Goal: Information Seeking & Learning: Learn about a topic

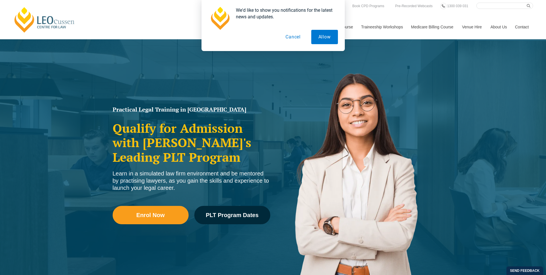
click at [294, 36] on button "Cancel" at bounding box center [292, 37] width 29 height 14
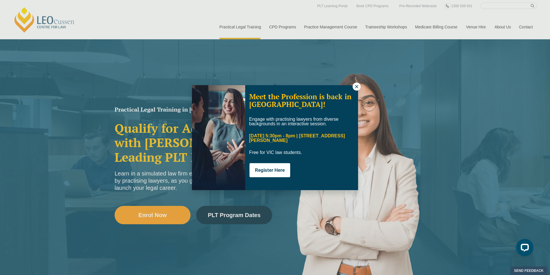
click at [356, 86] on icon at bounding box center [356, 86] width 3 height 3
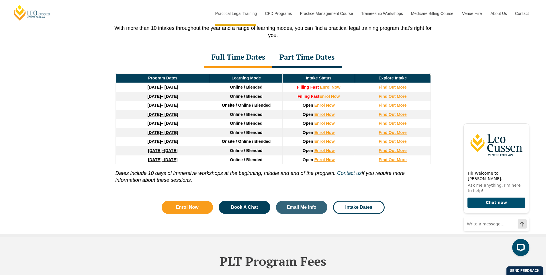
scroll to position [773, 0]
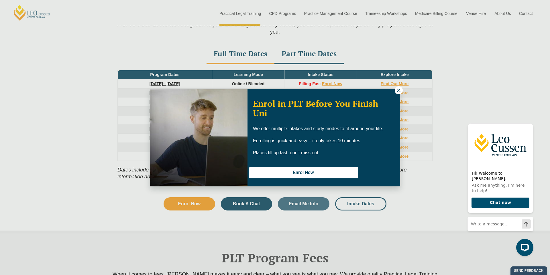
click at [400, 91] on icon at bounding box center [398, 90] width 5 height 5
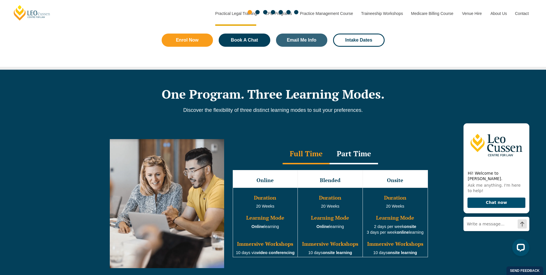
scroll to position [0, 0]
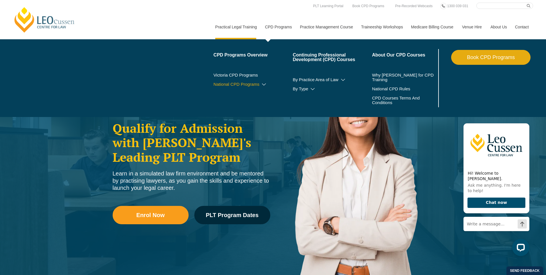
click at [262, 85] on icon at bounding box center [264, 84] width 6 height 4
click at [249, 91] on icon at bounding box center [252, 93] width 6 height 4
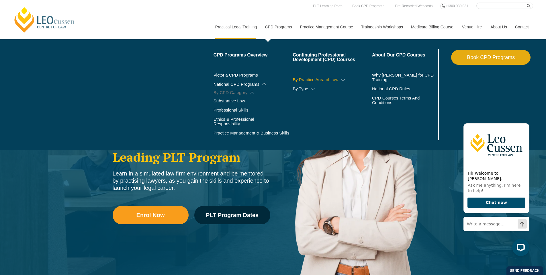
click at [341, 79] on icon at bounding box center [343, 80] width 6 height 4
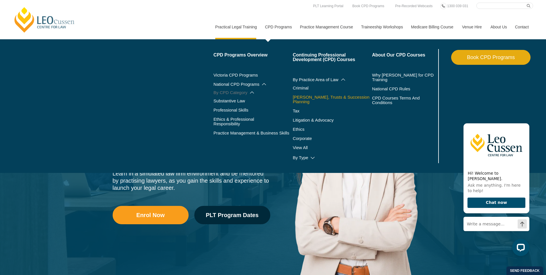
click at [304, 96] on link "Wills, Trusts & Succession Planning" at bounding box center [331, 99] width 79 height 9
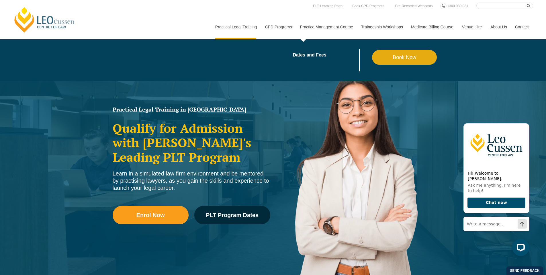
click at [334, 28] on link "Practice Management Course" at bounding box center [326, 27] width 61 height 25
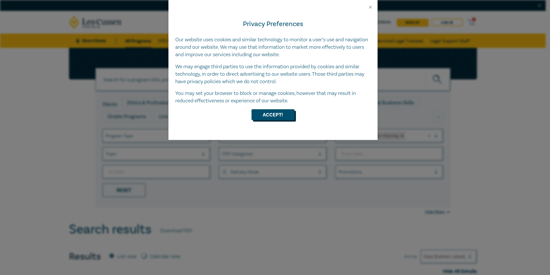
click at [270, 113] on button "Accept!" at bounding box center [272, 114] width 43 height 11
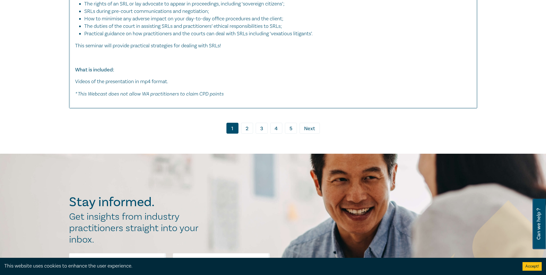
scroll to position [2978, 0]
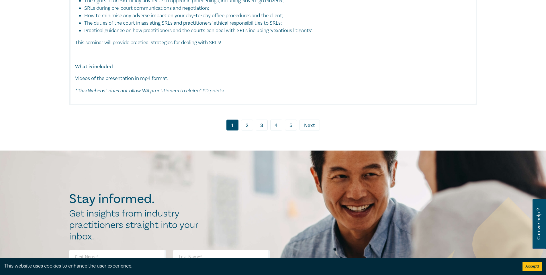
click at [244, 124] on link "2" at bounding box center [247, 124] width 12 height 11
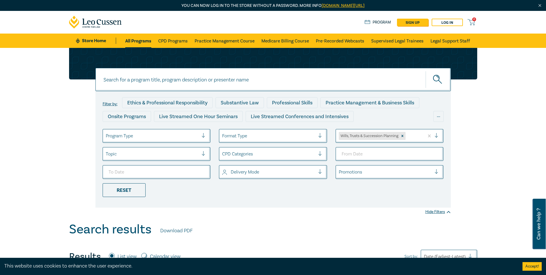
click at [125, 137] on div at bounding box center [152, 135] width 93 height 7
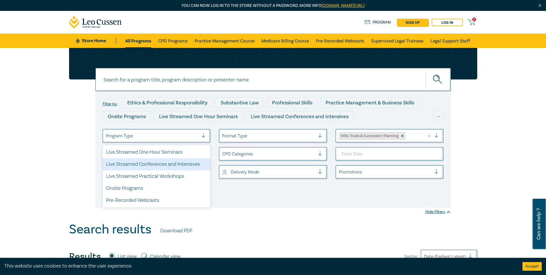
click at [285, 226] on div "Search results Download PDF" at bounding box center [273, 231] width 408 height 18
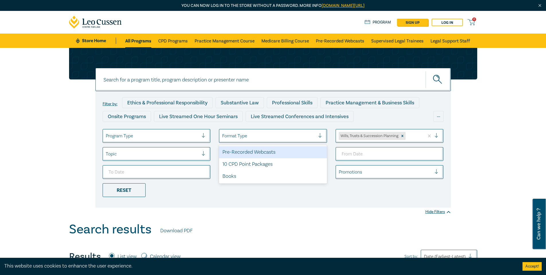
click at [245, 134] on div at bounding box center [268, 135] width 93 height 7
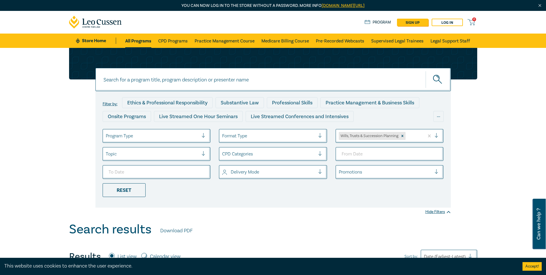
click at [246, 136] on div at bounding box center [268, 135] width 93 height 7
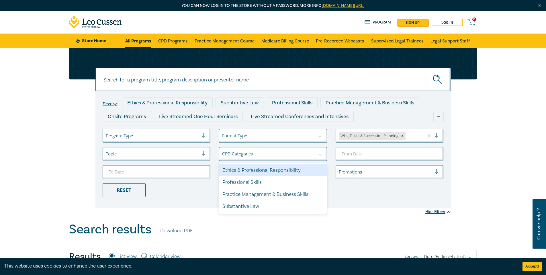
click at [253, 155] on div at bounding box center [268, 153] width 93 height 7
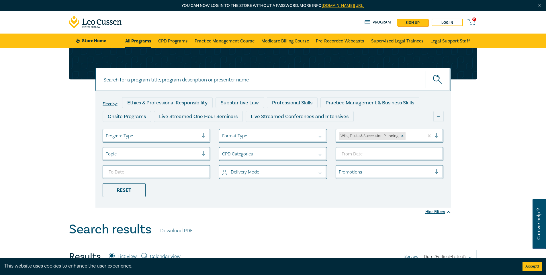
click at [259, 168] on div at bounding box center [268, 171] width 93 height 7
click at [256, 203] on div "Live Stream" at bounding box center [273, 200] width 108 height 12
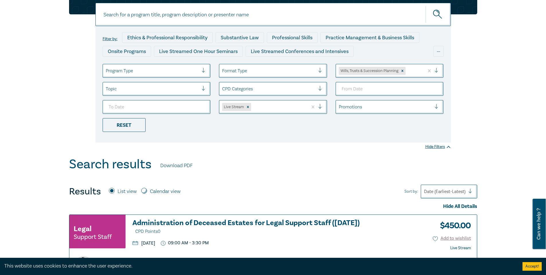
scroll to position [86, 0]
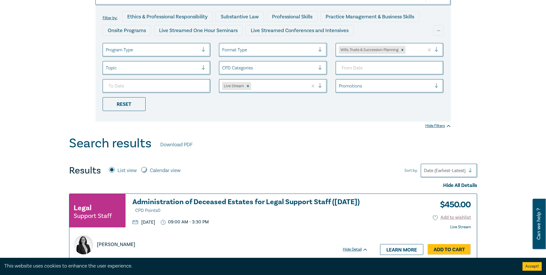
click at [163, 172] on label "Calendar view" at bounding box center [165, 170] width 31 height 7
click at [147, 172] on input "Calendar view" at bounding box center [144, 170] width 6 height 6
radio input "true"
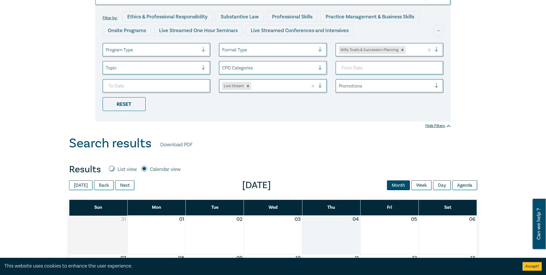
click at [119, 170] on label "List view" at bounding box center [126, 169] width 19 height 7
click at [115, 170] on input "List view" at bounding box center [112, 169] width 6 height 6
radio input "true"
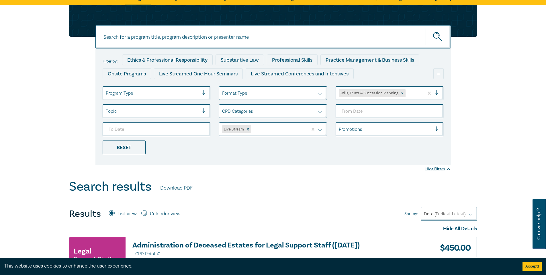
scroll to position [29, 0]
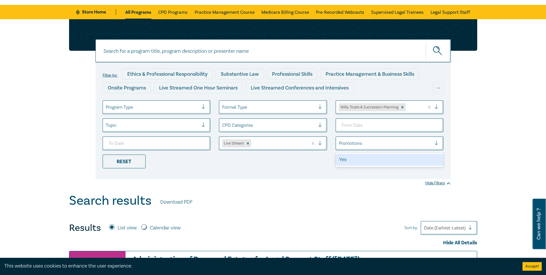
click at [359, 142] on div at bounding box center [385, 142] width 93 height 7
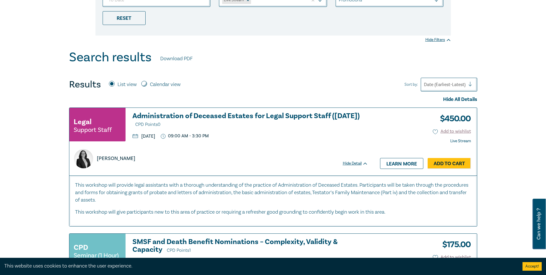
click at [458, 84] on div at bounding box center [445, 84] width 42 height 7
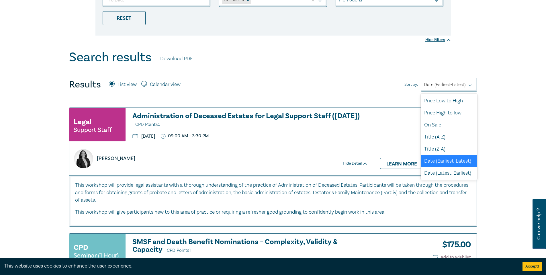
scroll to position [1, 0]
click at [455, 101] on div "Price Low to High" at bounding box center [448, 101] width 56 height 12
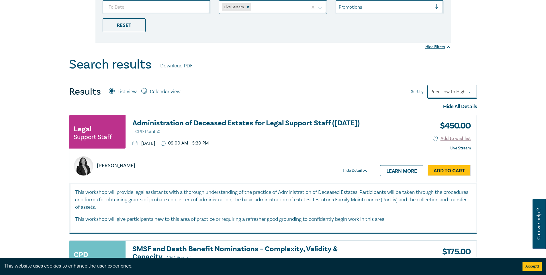
scroll to position [0, 0]
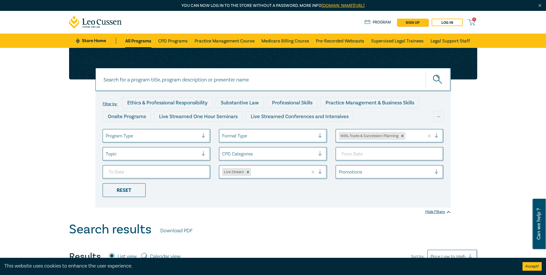
click at [45, 183] on div "Filter by: Ethics & Professional Responsibility Substantive Law Professional Sk…" at bounding box center [273, 135] width 546 height 174
